Goal: Check status: Check status

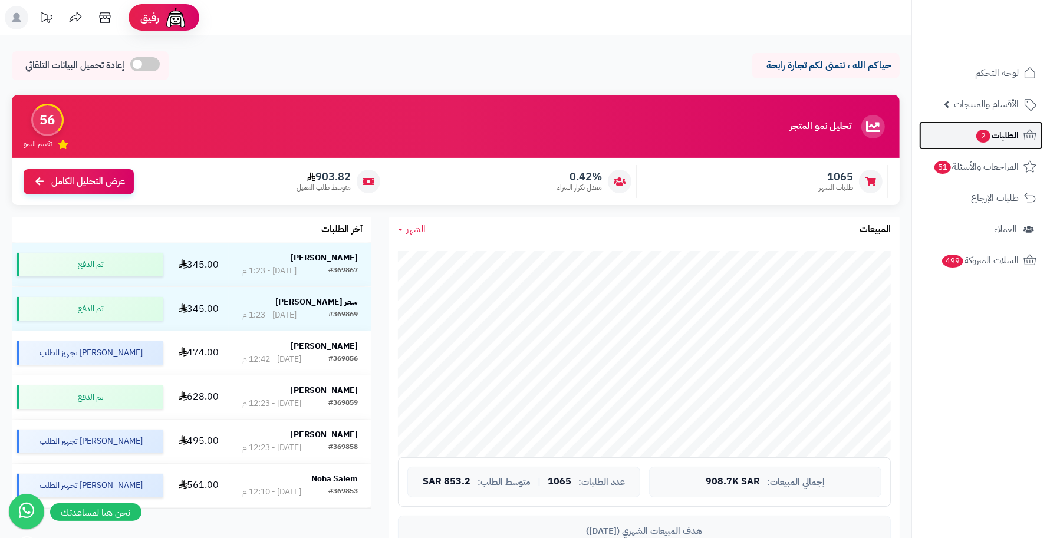
click at [976, 134] on span "2" at bounding box center [983, 136] width 14 height 13
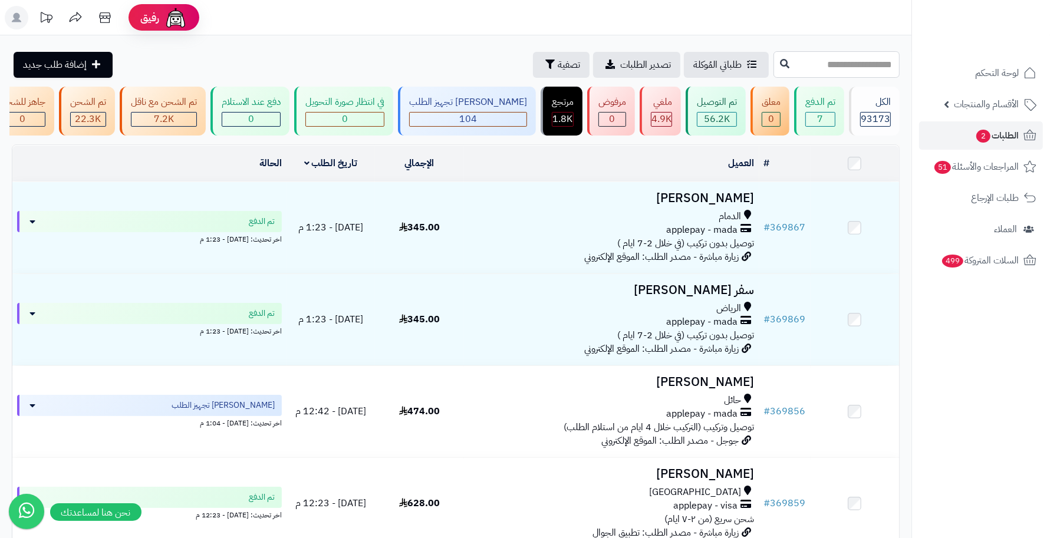
click at [835, 72] on input "text" at bounding box center [836, 64] width 126 height 27
type input "******"
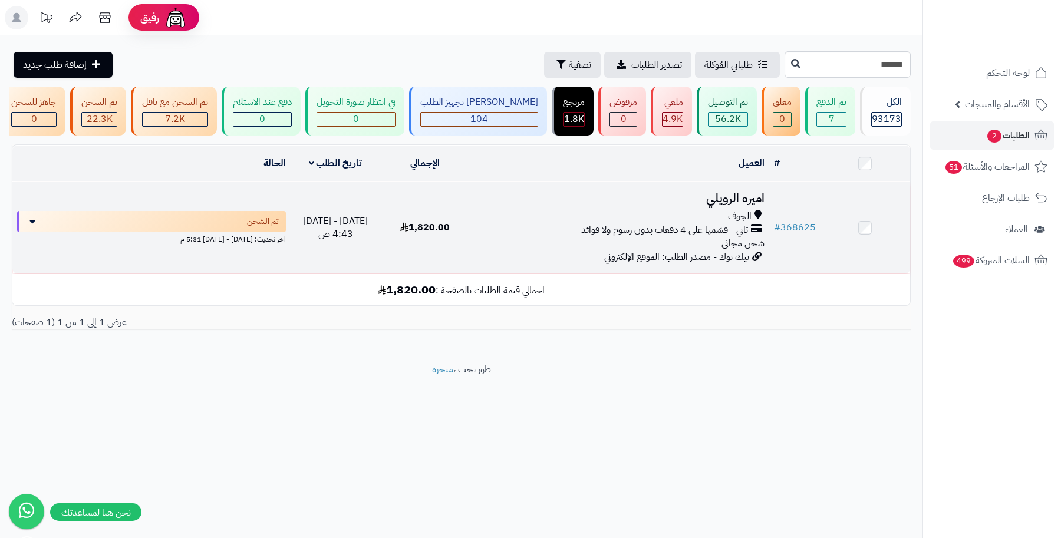
click at [732, 205] on h3 "اميره الرويلي" at bounding box center [619, 199] width 289 height 14
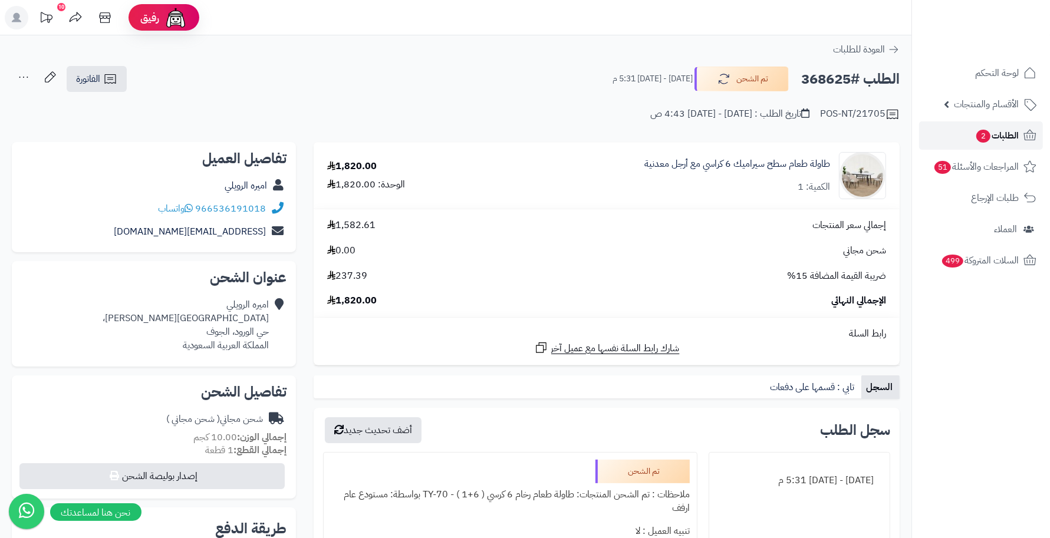
click at [979, 136] on span "2" at bounding box center [983, 136] width 14 height 13
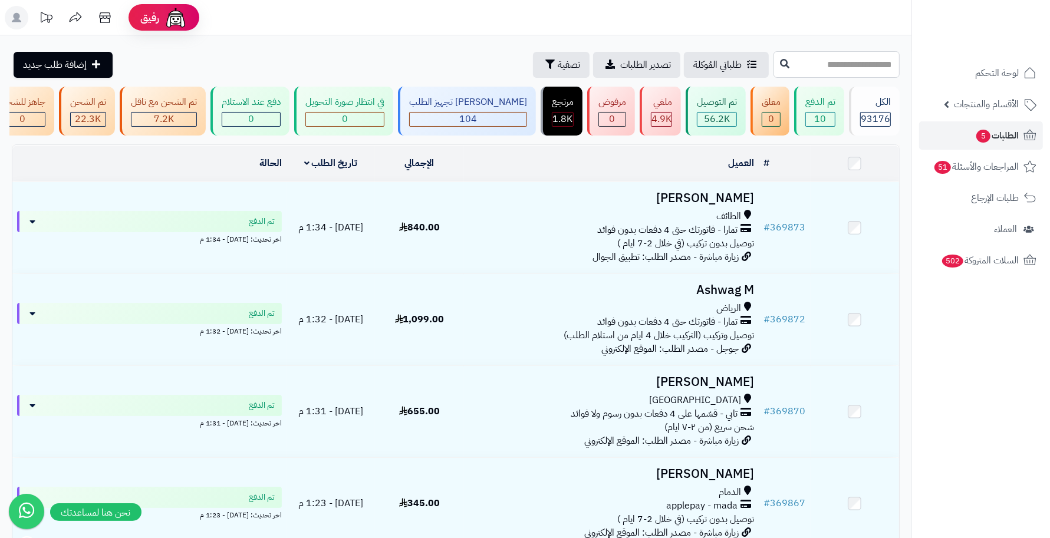
click at [879, 59] on input "text" at bounding box center [836, 64] width 126 height 27
type input "******"
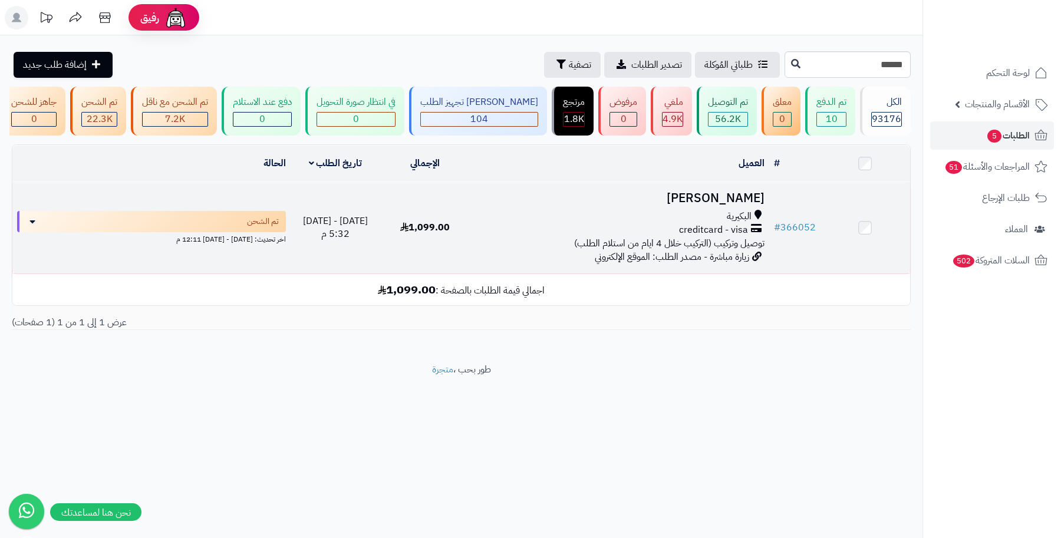
click at [733, 205] on h3 "[PERSON_NAME]" at bounding box center [619, 199] width 289 height 14
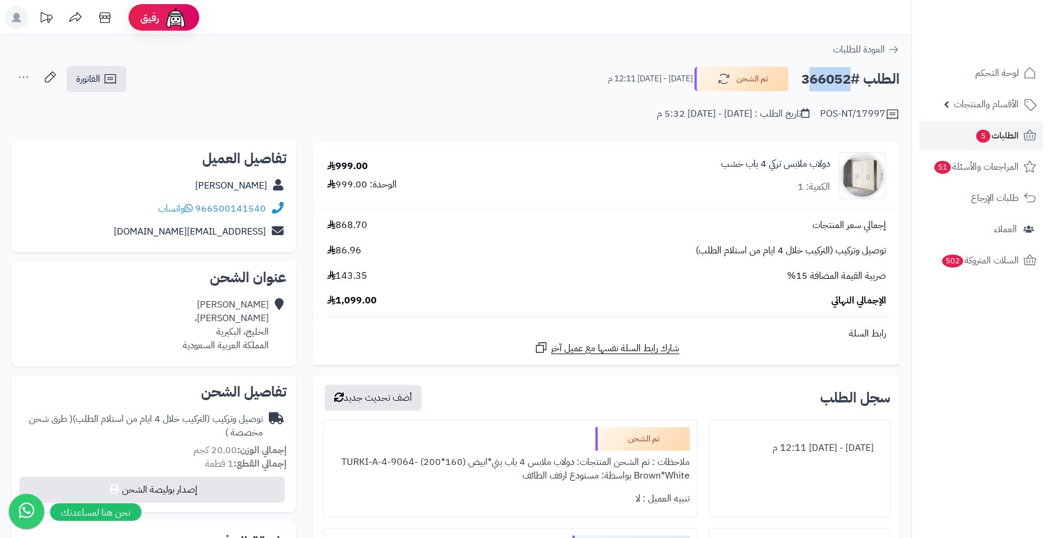
drag, startPoint x: 850, startPoint y: 78, endPoint x: 793, endPoint y: 78, distance: 57.2
click at [793, 78] on div "الطلب #366052 تم الشحن الخميس - ٣١ يوليو ٢٠٢٥ - 12:11 م" at bounding box center [748, 79] width 302 height 25
copy div "366052 تم الشحن"
